Goal: Task Accomplishment & Management: Use online tool/utility

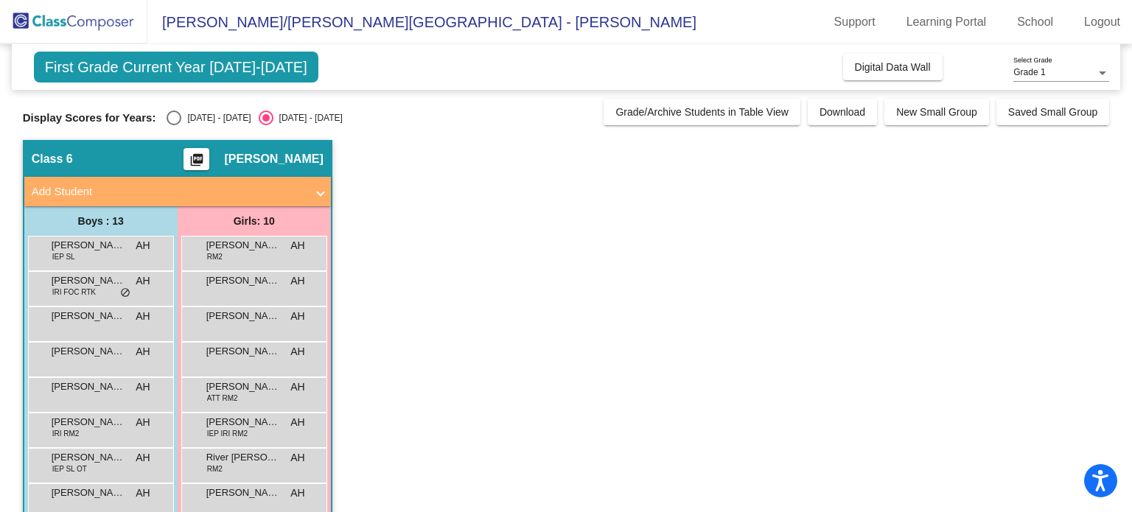
click at [175, 122] on div "Select an option" at bounding box center [174, 118] width 15 height 15
click at [174, 125] on input "[DATE] - [DATE]" at bounding box center [173, 125] width 1 height 1
radio input "true"
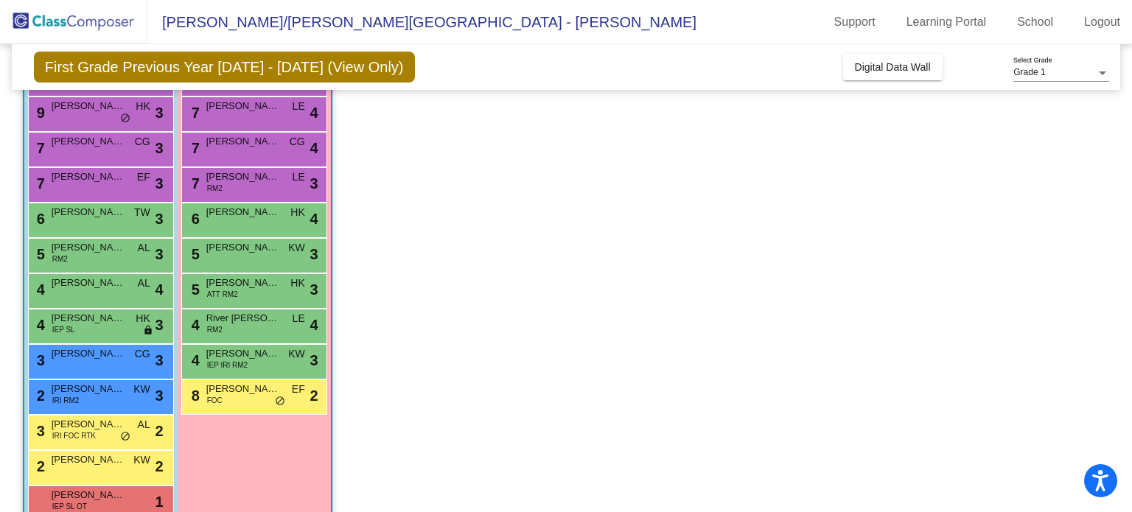
scroll to position [206, 0]
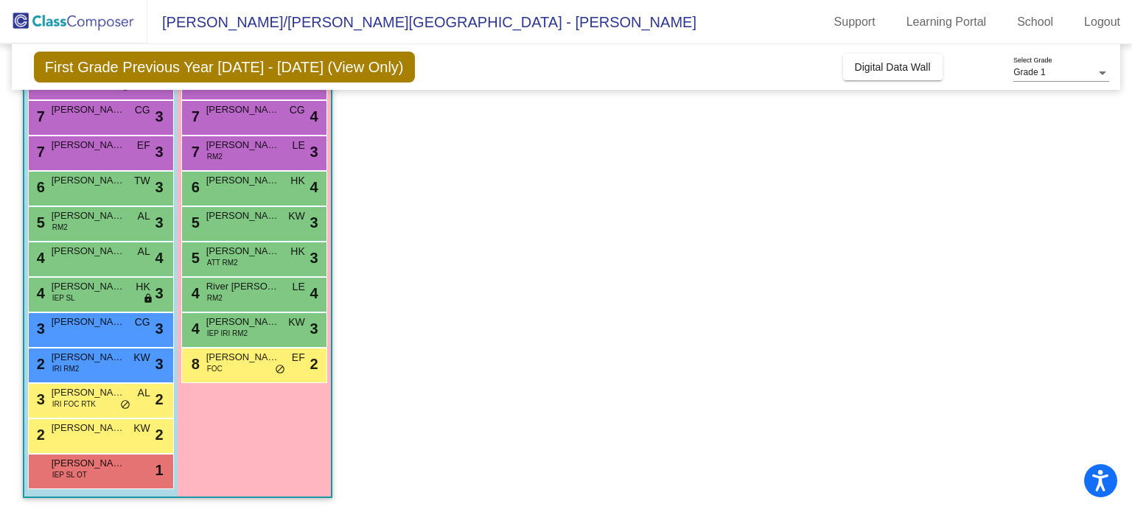
click at [78, 472] on span "IEP SL OT" at bounding box center [69, 474] width 35 height 11
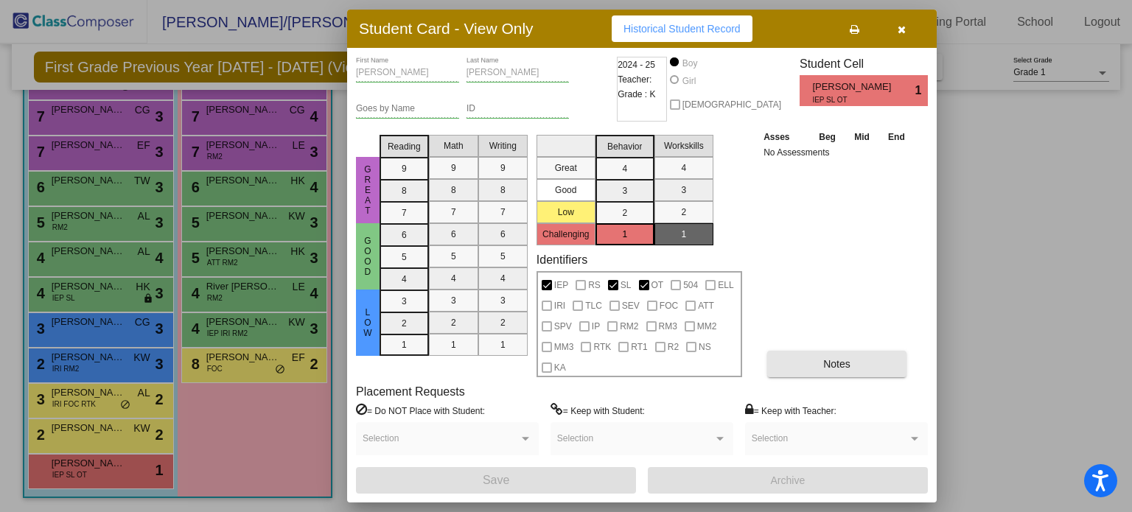
click at [836, 367] on span "Notes" at bounding box center [836, 364] width 27 height 12
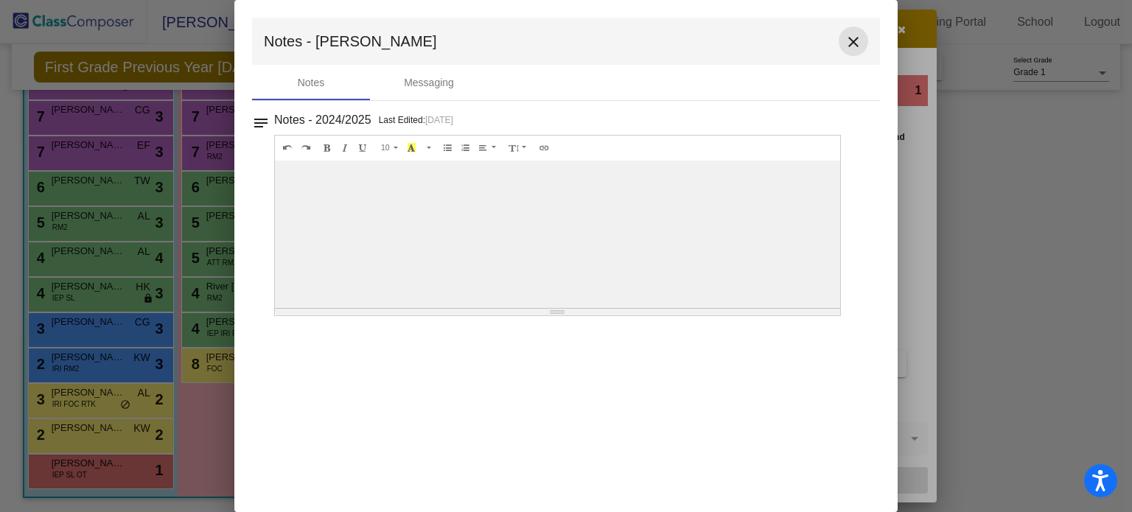
click at [849, 37] on mat-icon "close" at bounding box center [853, 42] width 18 height 18
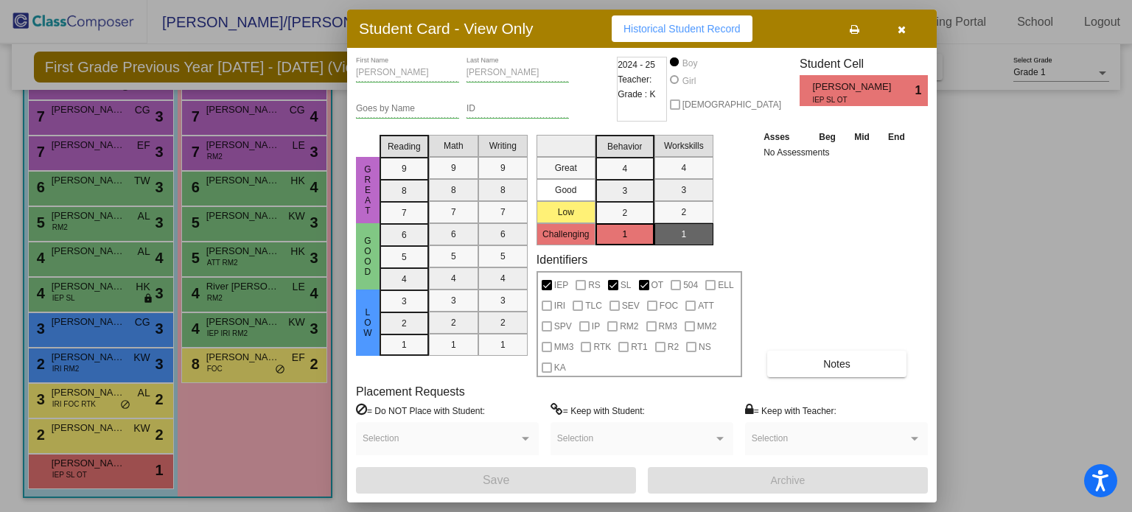
click at [899, 27] on icon "button" at bounding box center [901, 29] width 8 height 10
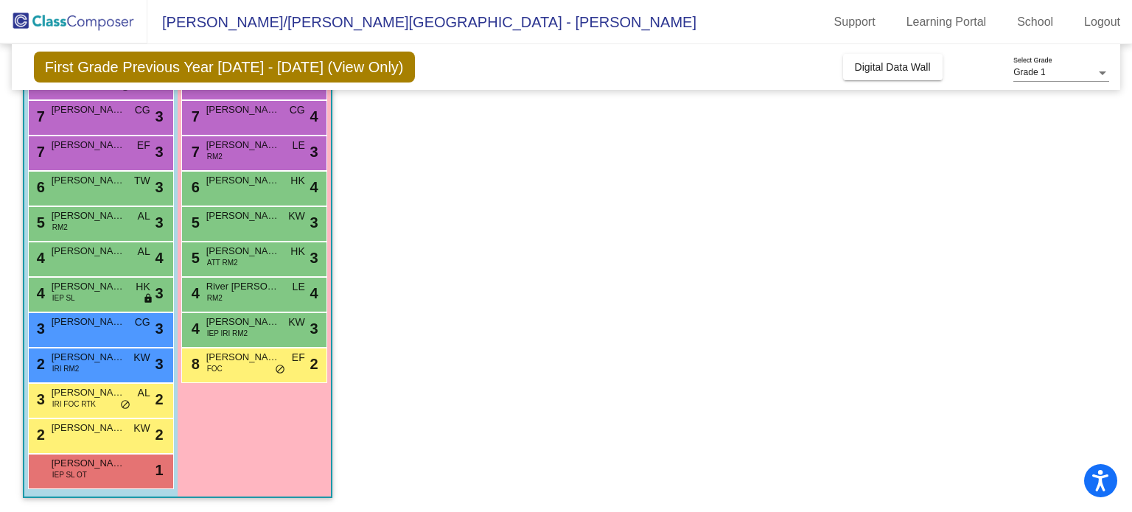
scroll to position [0, 0]
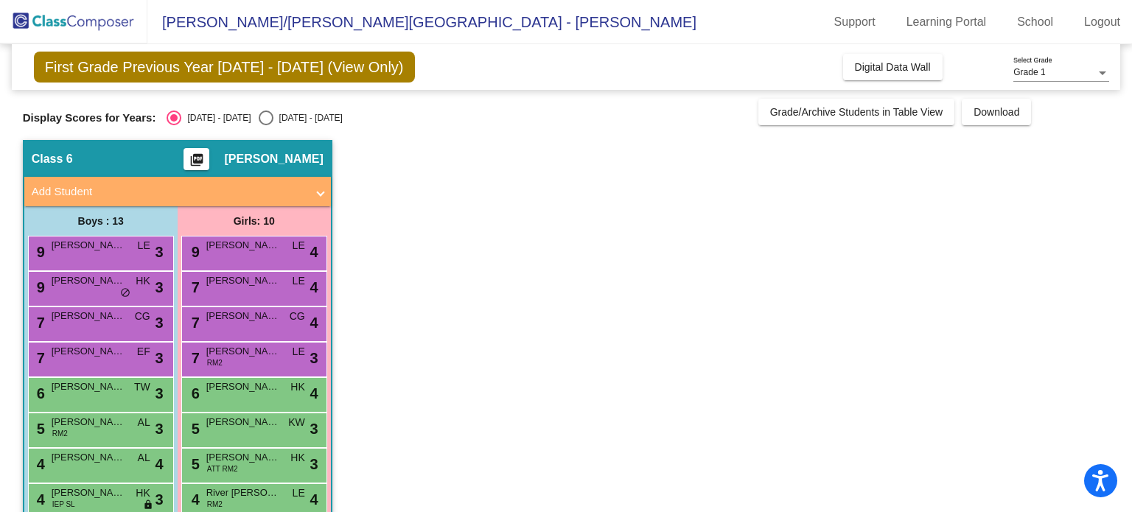
click at [74, 295] on div "9 [PERSON_NAME] HK lock do_not_disturb_alt 3" at bounding box center [99, 287] width 141 height 30
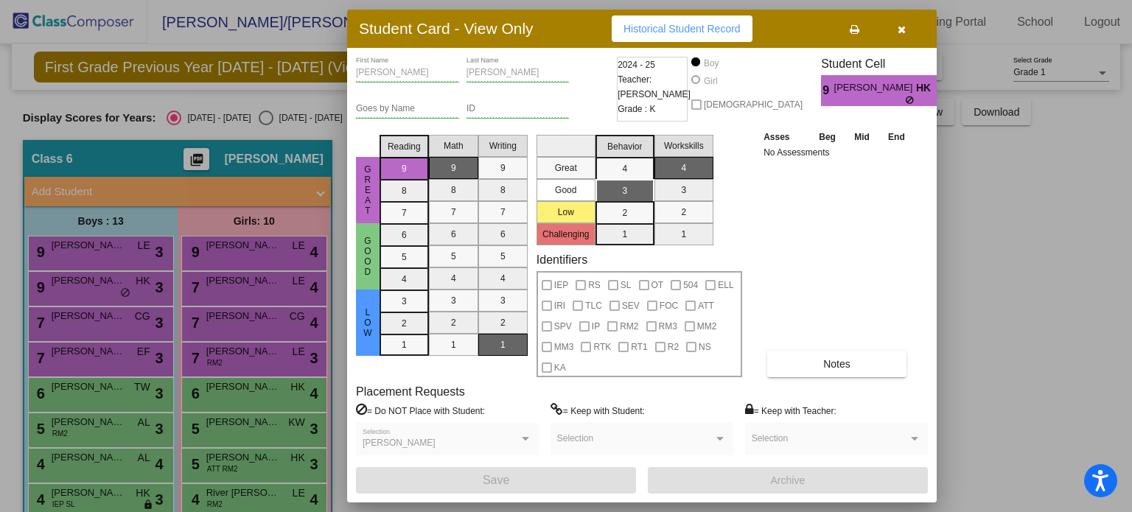
click at [906, 35] on button "button" at bounding box center [901, 28] width 47 height 27
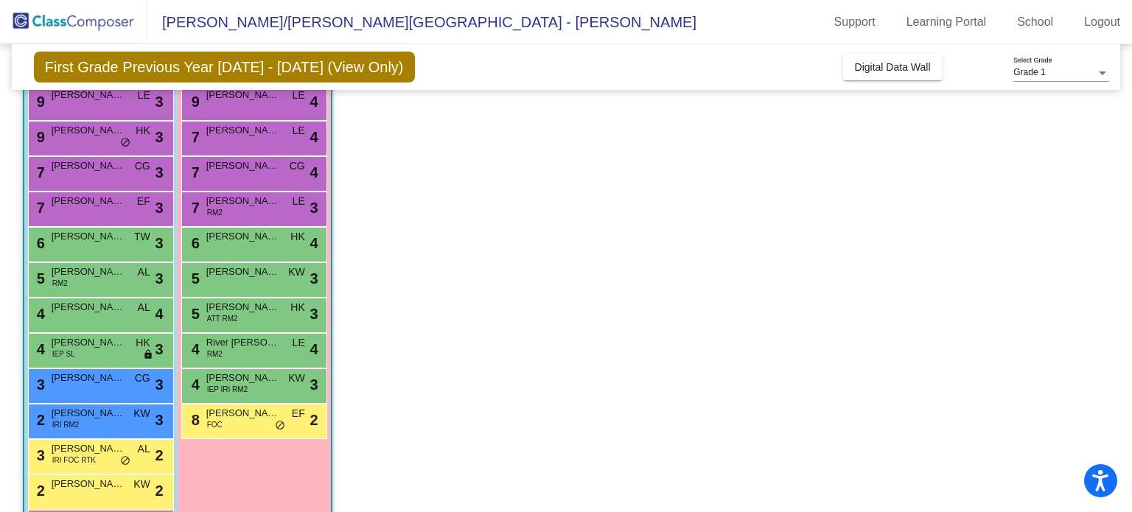
scroll to position [153, 0]
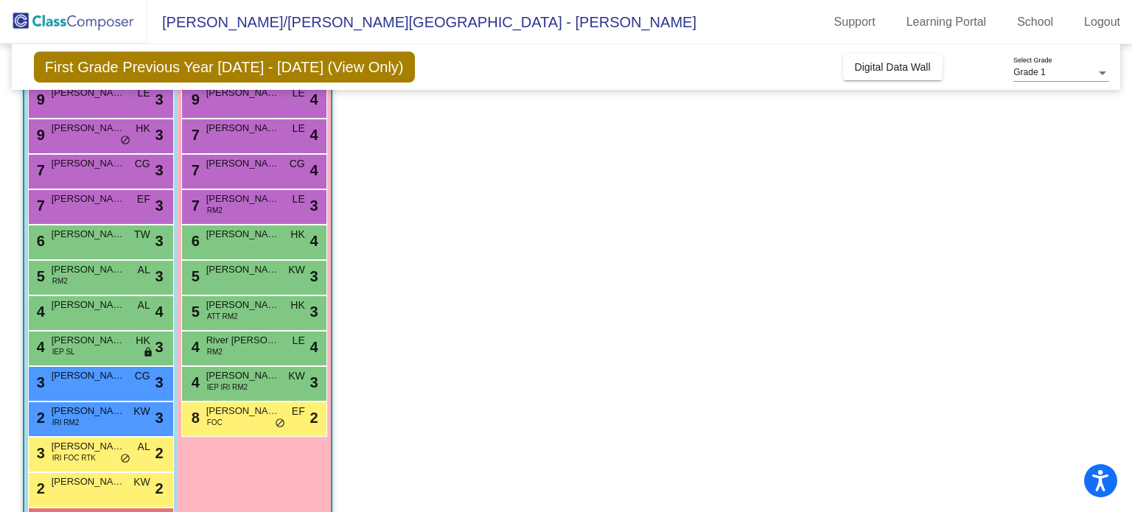
click at [233, 430] on div "8 [PERSON_NAME] FOC EF lock do_not_disturb_alt 2" at bounding box center [253, 417] width 141 height 30
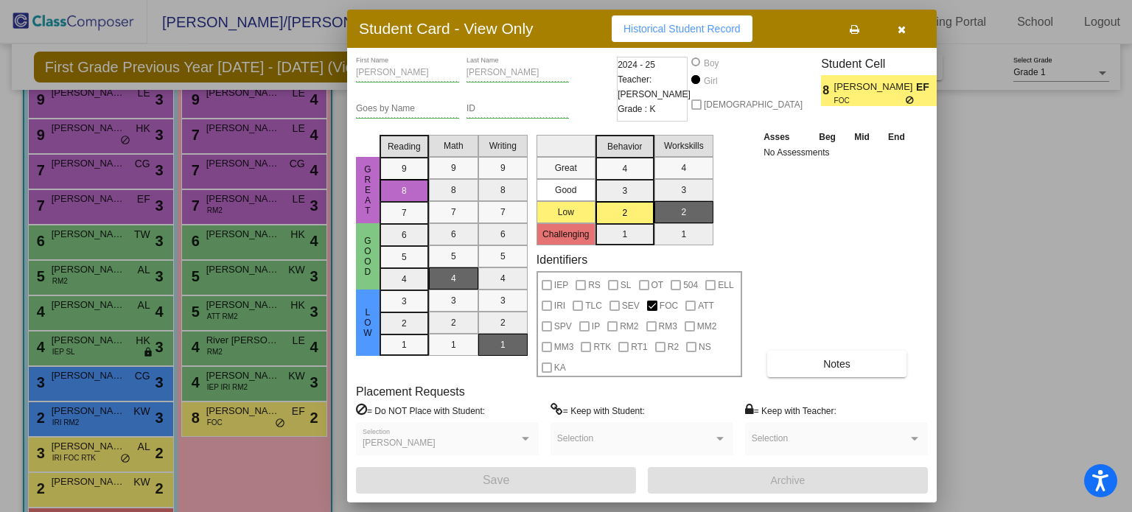
click at [899, 36] on button "button" at bounding box center [901, 28] width 47 height 27
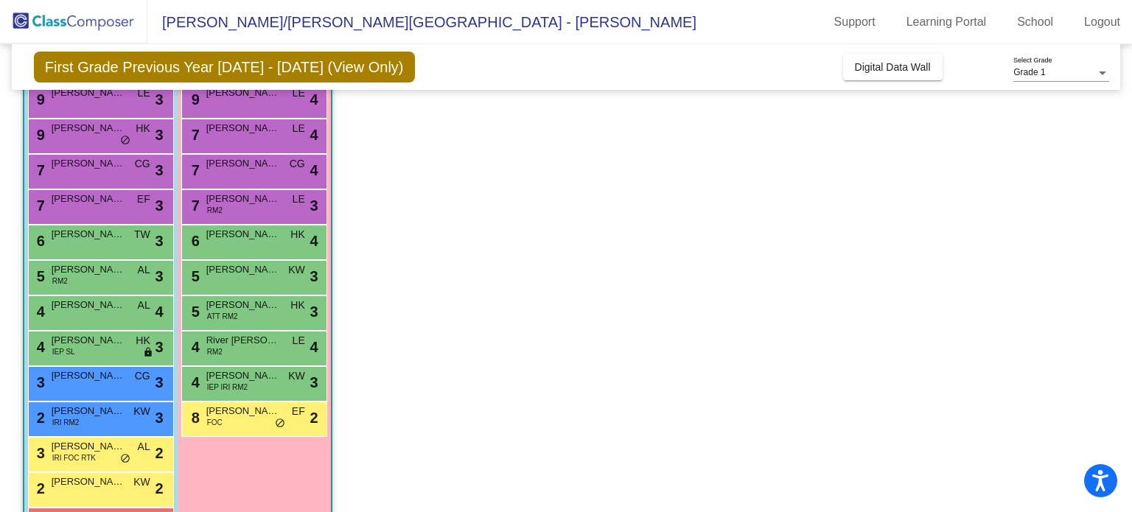
click at [64, 457] on span "IRI FOC RTK" at bounding box center [73, 457] width 43 height 11
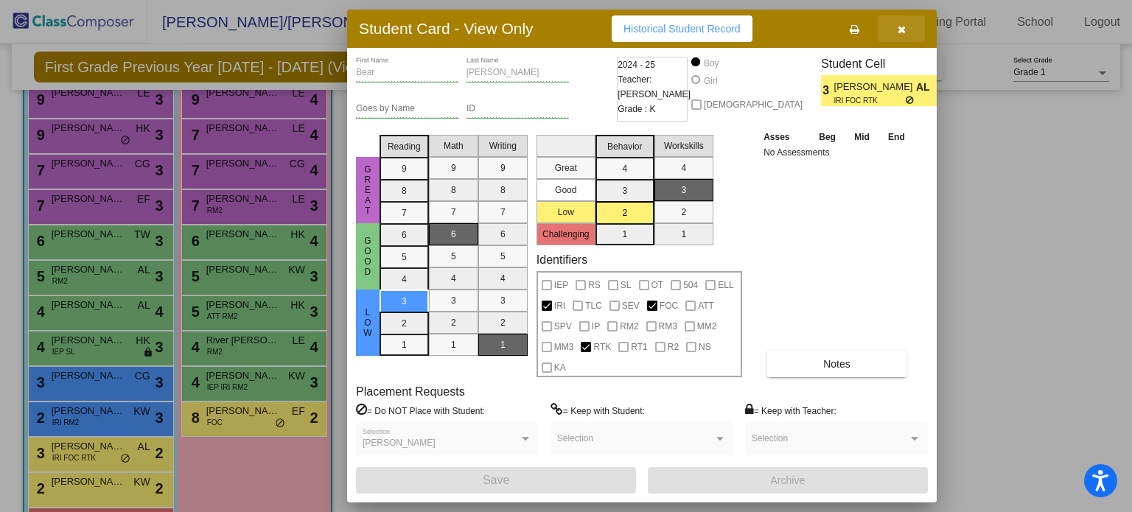
click at [900, 31] on icon "button" at bounding box center [901, 29] width 8 height 10
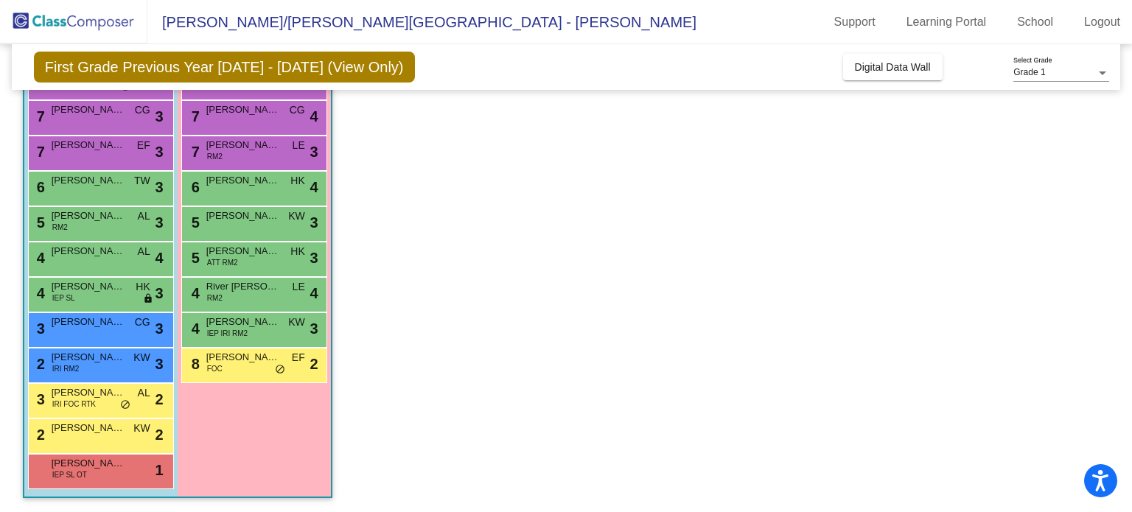
scroll to position [186, 0]
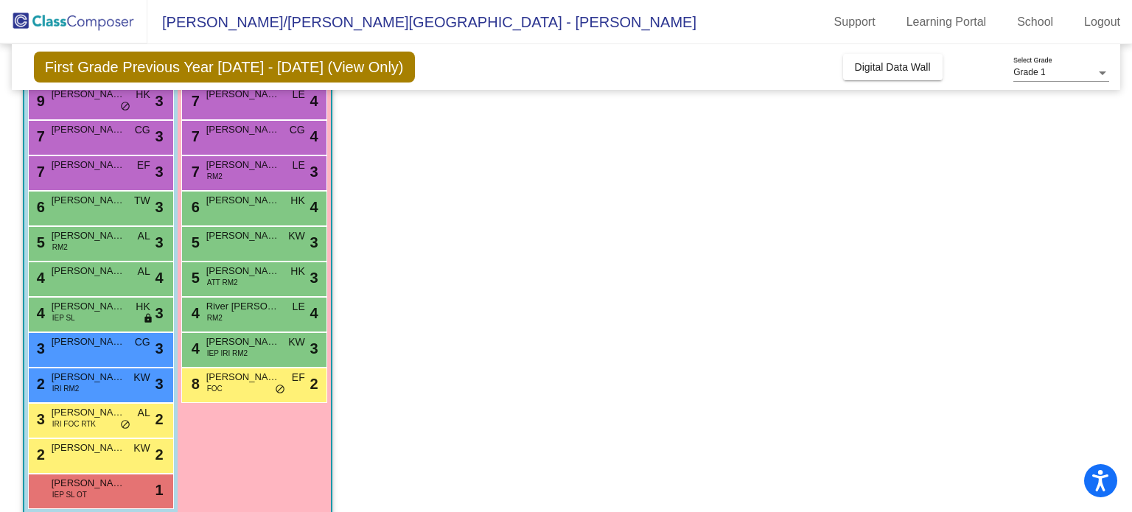
click at [229, 384] on div "8 [PERSON_NAME] FOC EF lock do_not_disturb_alt 2" at bounding box center [253, 383] width 141 height 30
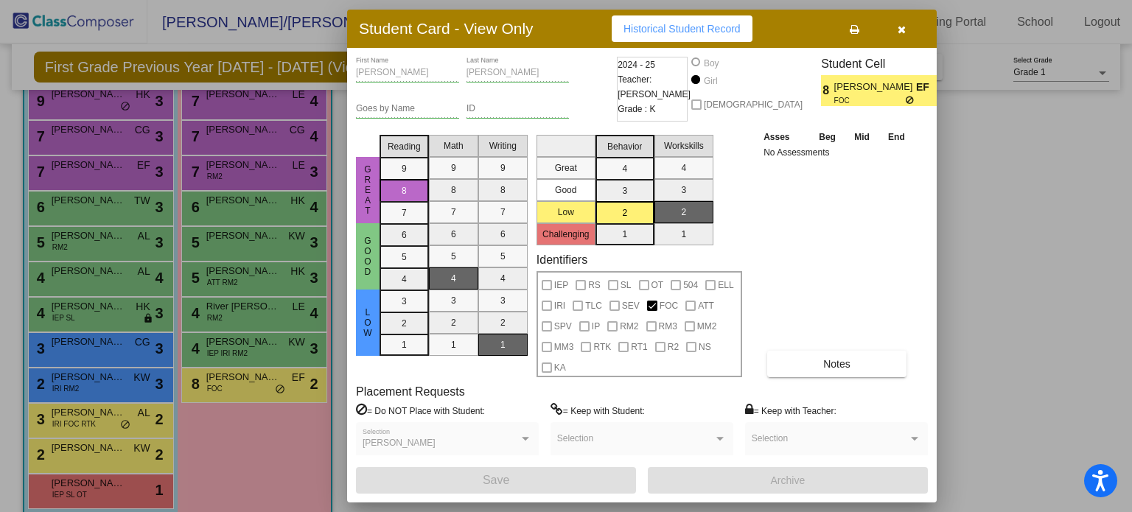
click at [900, 31] on icon "button" at bounding box center [901, 29] width 8 height 10
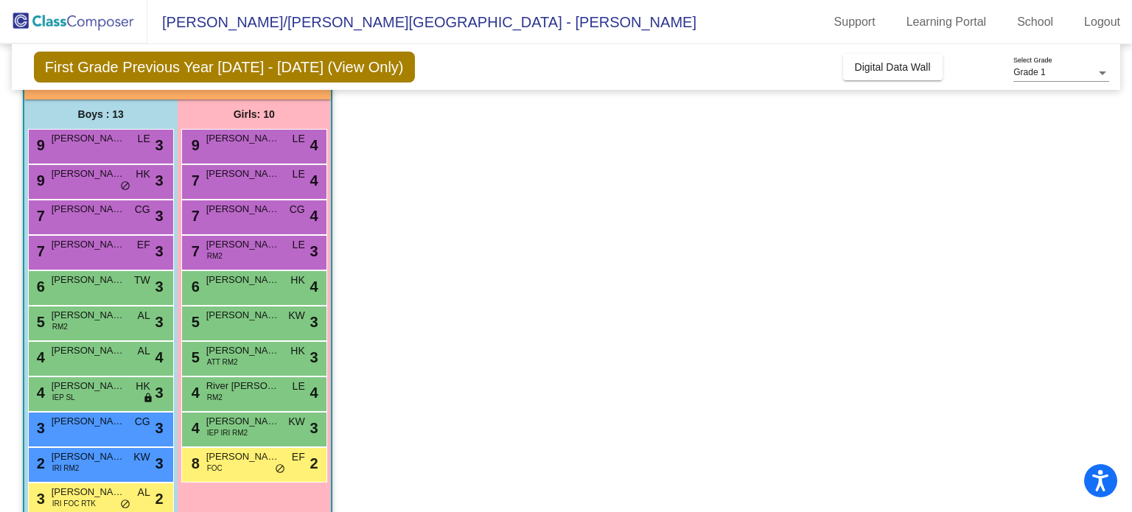
scroll to position [0, 0]
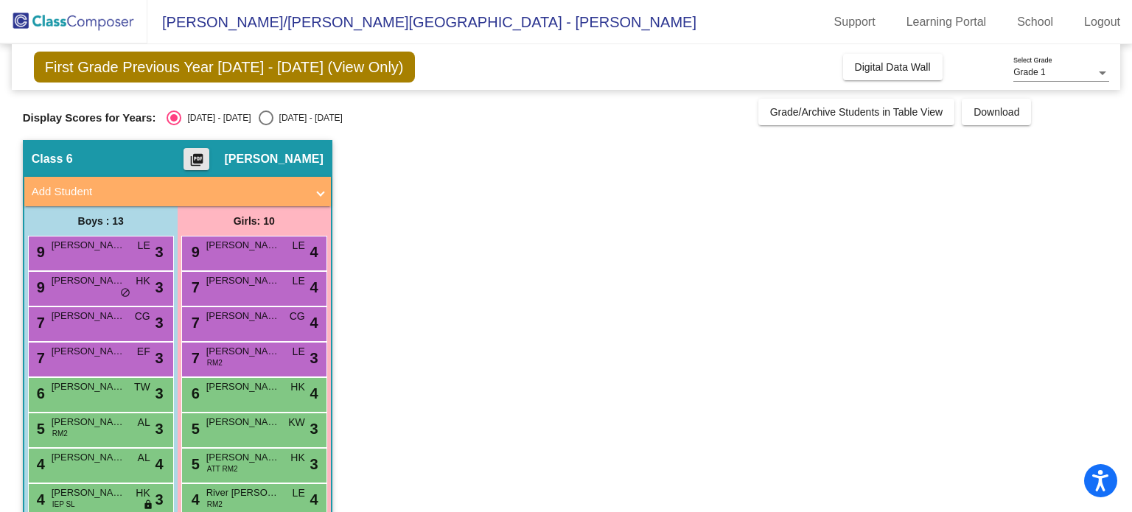
click at [206, 156] on mat-icon "picture_as_pdf" at bounding box center [197, 163] width 18 height 21
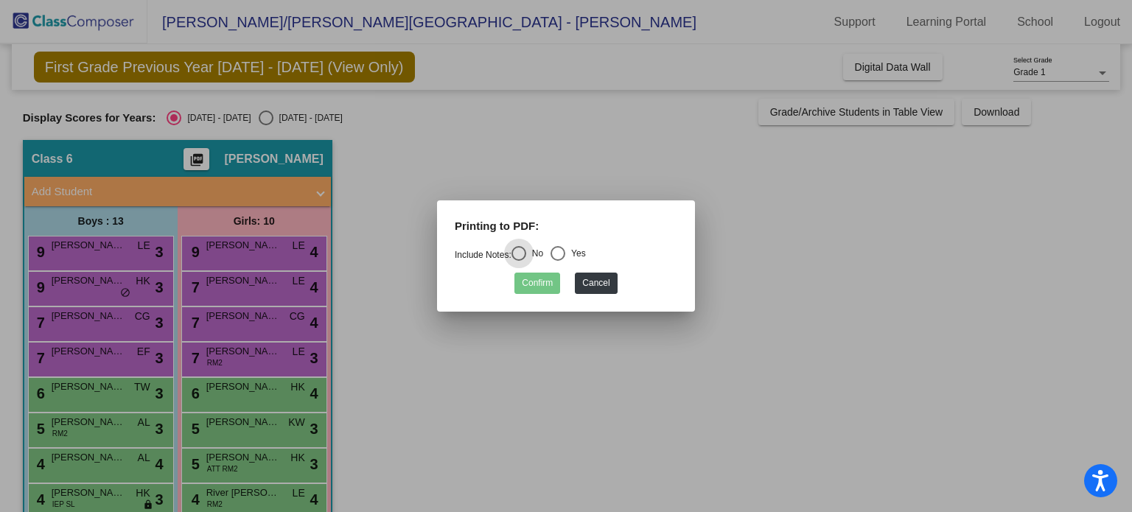
click at [562, 251] on div "Select an option" at bounding box center [557, 253] width 15 height 15
click at [558, 261] on input "Yes" at bounding box center [557, 261] width 1 height 1
radio input "true"
click at [540, 285] on button "Confirm" at bounding box center [537, 283] width 46 height 21
